Goal: Use online tool/utility: Utilize a website feature to perform a specific function

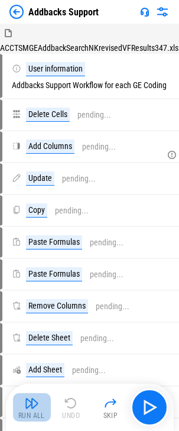
click at [30, 400] on img "button" at bounding box center [32, 403] width 14 height 14
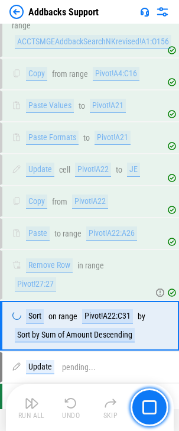
scroll to position [564, 0]
